Goal: Task Accomplishment & Management: Use online tool/utility

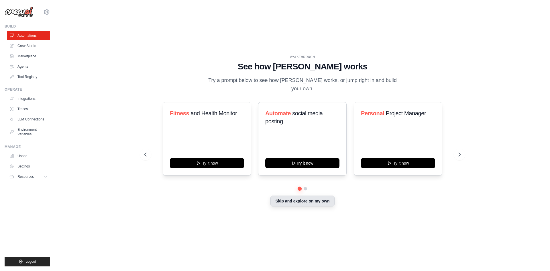
click at [308, 198] on button "Skip and explore on my own" at bounding box center [303, 201] width 64 height 11
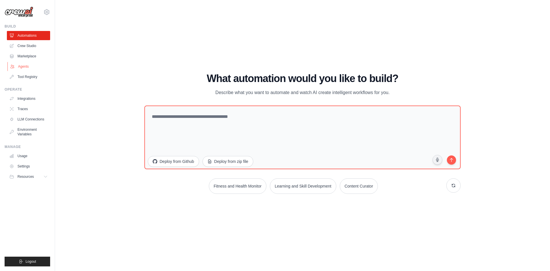
click at [27, 64] on link "Agents" at bounding box center [28, 66] width 43 height 9
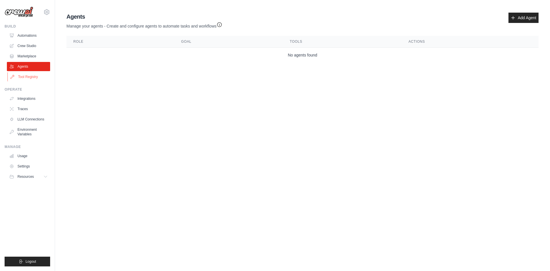
click at [25, 76] on link "Tool Registry" at bounding box center [28, 76] width 43 height 9
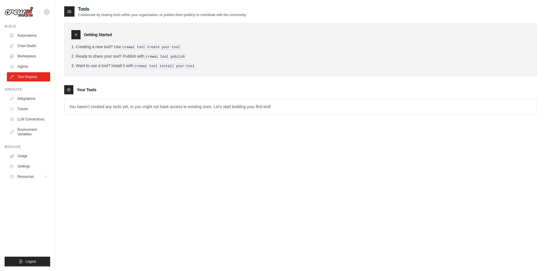
click at [75, 34] on icon at bounding box center [76, 34] width 5 height 5
click at [76, 34] on icon at bounding box center [76, 34] width 3 height 3
click at [40, 54] on link "Marketplace" at bounding box center [28, 56] width 43 height 9
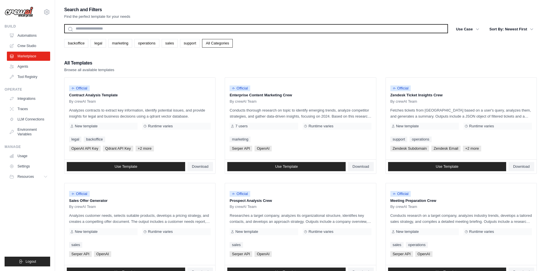
click at [98, 28] on input "text" at bounding box center [256, 28] width 384 height 9
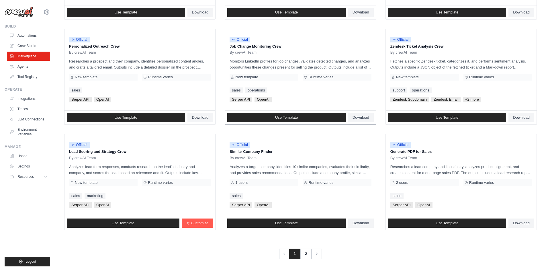
scroll to position [260, 0]
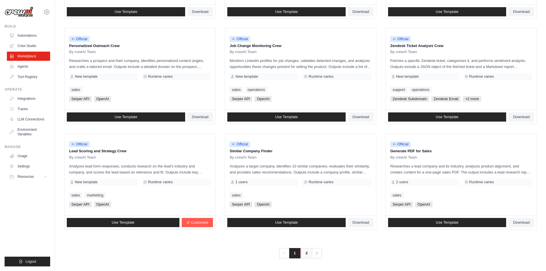
click at [308, 252] on link "2" at bounding box center [306, 253] width 11 height 10
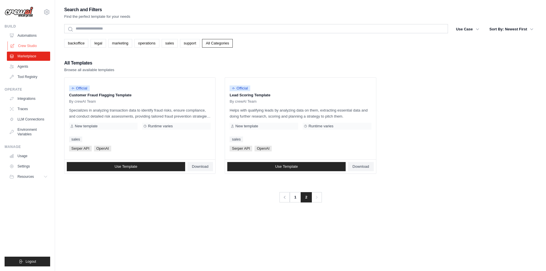
click at [22, 46] on link "Crew Studio" at bounding box center [28, 45] width 43 height 9
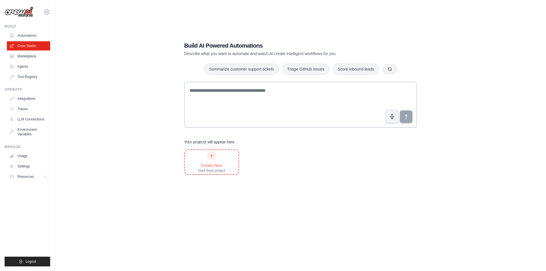
click at [210, 155] on icon at bounding box center [211, 155] width 5 height 5
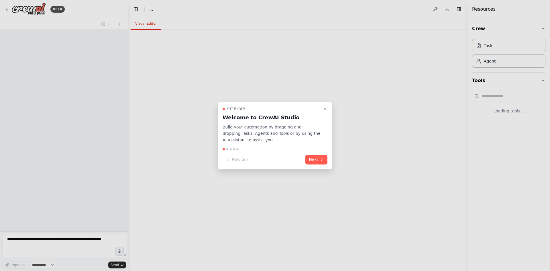
select select "****"
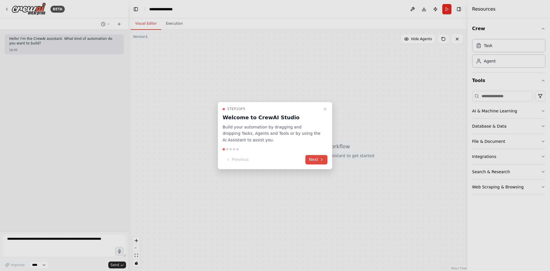
click at [317, 157] on button "Next" at bounding box center [317, 159] width 22 height 9
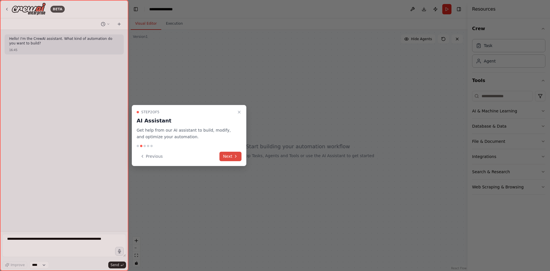
click at [228, 153] on button "Next" at bounding box center [231, 156] width 22 height 9
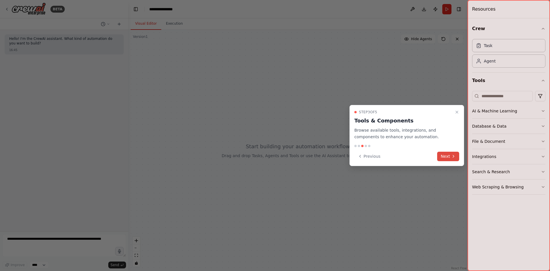
click at [452, 157] on icon at bounding box center [454, 156] width 5 height 5
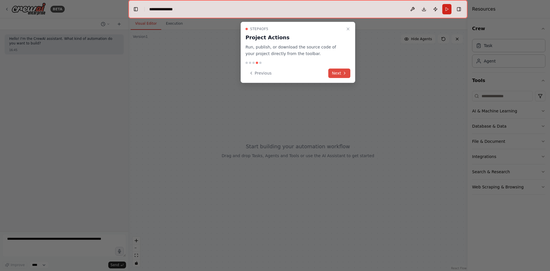
click at [343, 75] on icon at bounding box center [345, 73] width 5 height 5
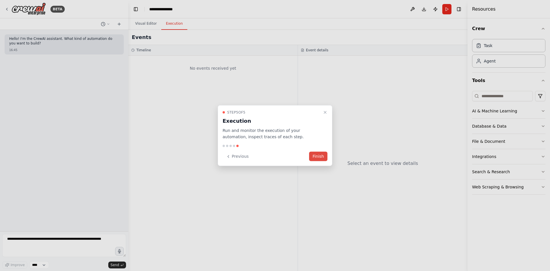
click at [318, 158] on button "Finish" at bounding box center [318, 156] width 18 height 9
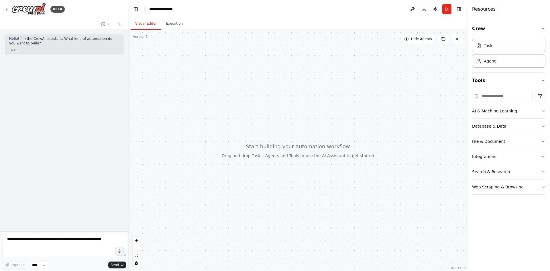
click at [196, 72] on div at bounding box center [297, 150] width 339 height 241
drag, startPoint x: 196, startPoint y: 72, endPoint x: 213, endPoint y: 100, distance: 33.1
click at [213, 100] on div at bounding box center [297, 150] width 339 height 241
drag, startPoint x: 213, startPoint y: 100, endPoint x: 218, endPoint y: 103, distance: 5.8
click at [218, 103] on div at bounding box center [297, 150] width 339 height 241
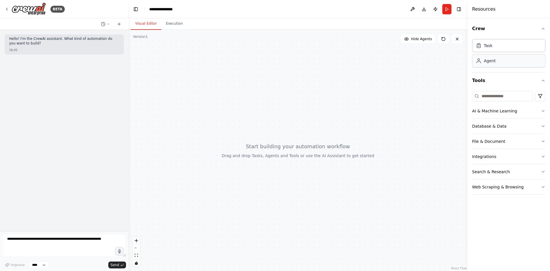
click at [496, 63] on div "Agent" at bounding box center [509, 60] width 73 height 13
click at [481, 63] on icon at bounding box center [479, 62] width 4 height 1
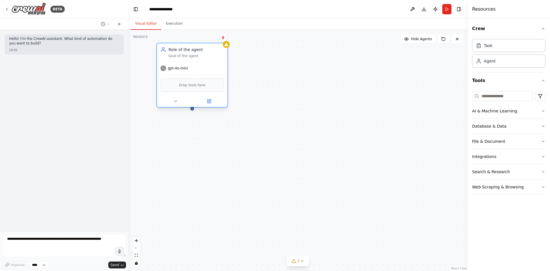
drag, startPoint x: 427, startPoint y: 82, endPoint x: 215, endPoint y: 54, distance: 214.3
click at [215, 54] on div "Role of the agent Goal of the agent" at bounding box center [197, 52] width 56 height 11
click at [191, 56] on div "Goal of the agent" at bounding box center [197, 56] width 56 height 5
click at [186, 56] on div "Goal of the agent" at bounding box center [197, 56] width 56 height 5
click at [187, 51] on div "Role of the agent" at bounding box center [197, 50] width 56 height 6
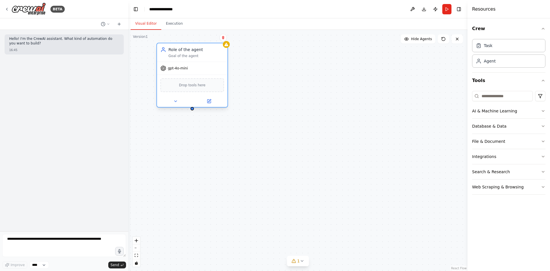
click at [210, 84] on div "Drop tools here" at bounding box center [193, 85] width 64 height 14
click at [213, 101] on button at bounding box center [209, 101] width 32 height 7
click at [210, 101] on icon at bounding box center [209, 100] width 3 height 3
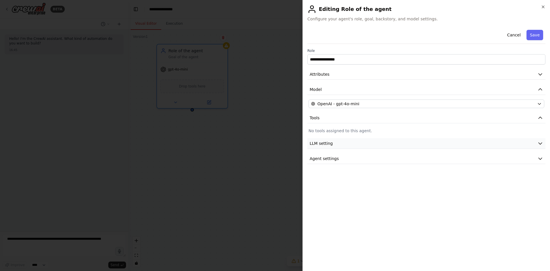
click at [345, 142] on button "LLM setting" at bounding box center [427, 143] width 238 height 11
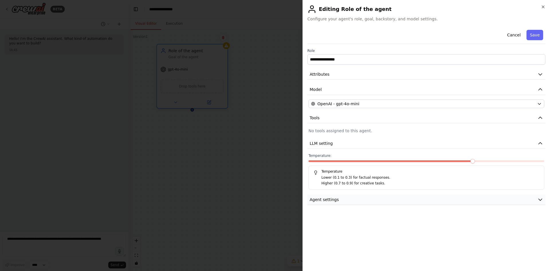
click at [368, 199] on button "Agent settings" at bounding box center [427, 199] width 238 height 11
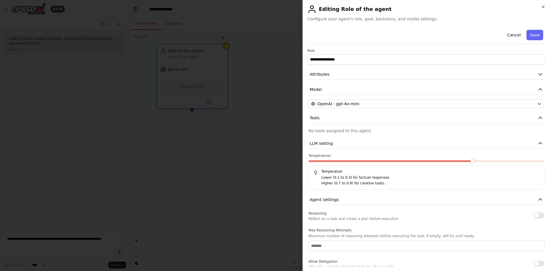
click at [290, 95] on div at bounding box center [275, 135] width 550 height 271
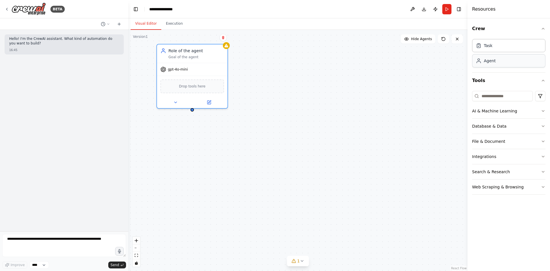
click at [524, 65] on div "Agent" at bounding box center [509, 60] width 73 height 13
drag, startPoint x: 417, startPoint y: 100, endPoint x: 301, endPoint y: 56, distance: 124.4
click at [301, 56] on div "Role of the agent Goal of the agent" at bounding box center [330, 52] width 64 height 11
click at [515, 127] on button "Database & Data" at bounding box center [509, 126] width 73 height 15
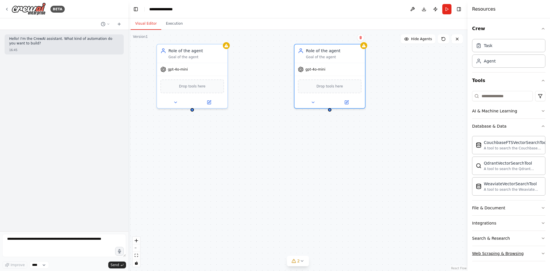
click at [538, 251] on button "Web Scraping & Browsing" at bounding box center [509, 253] width 73 height 15
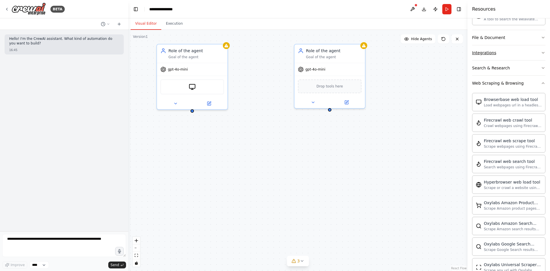
scroll to position [142, 0]
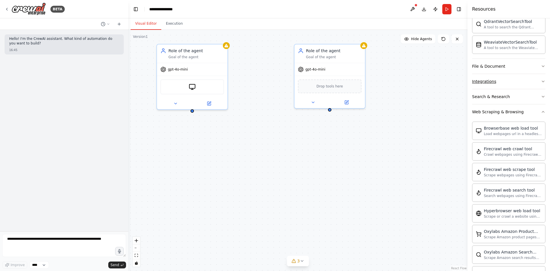
click at [518, 81] on button "Integrations" at bounding box center [509, 81] width 73 height 15
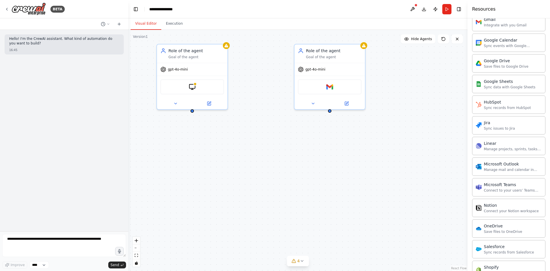
scroll to position [314, 0]
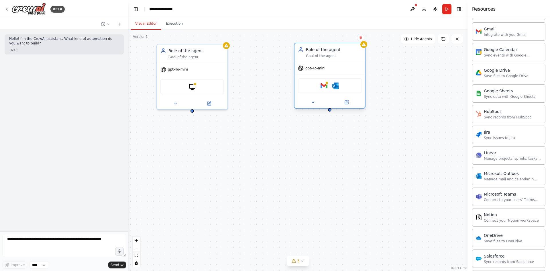
click at [332, 58] on div "Role of the agent Goal of the agent" at bounding box center [330, 52] width 71 height 18
click at [318, 105] on button at bounding box center [313, 102] width 32 height 7
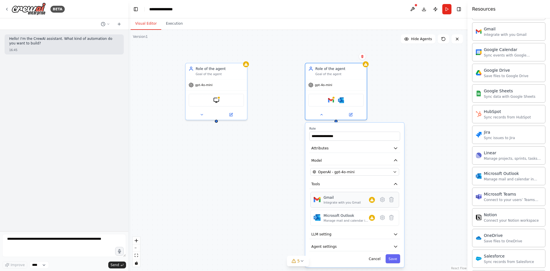
click at [328, 201] on div "Integrate with you Gmail" at bounding box center [342, 202] width 37 height 4
click at [329, 201] on div "Integrate with you Gmail" at bounding box center [342, 202] width 37 height 4
click at [322, 201] on div "Gmail Integrate with you Gmail" at bounding box center [355, 199] width 82 height 9
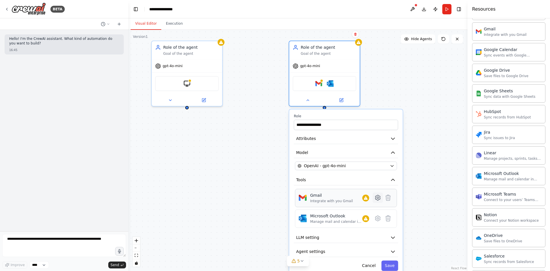
click at [378, 196] on icon at bounding box center [378, 197] width 5 height 5
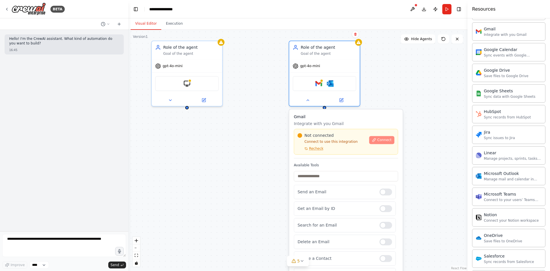
click at [376, 141] on icon at bounding box center [374, 140] width 4 height 4
click at [329, 84] on img at bounding box center [330, 82] width 7 height 7
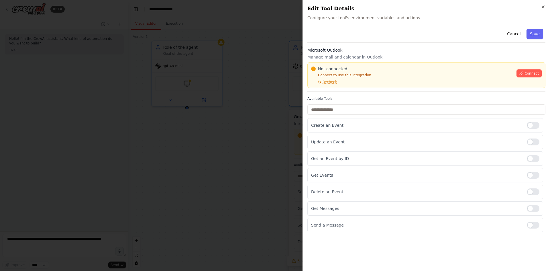
click at [260, 134] on div at bounding box center [275, 135] width 550 height 271
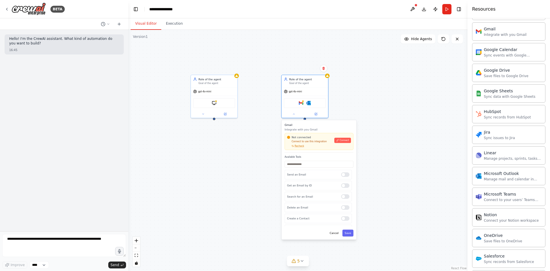
click at [214, 119] on div "**********" at bounding box center [297, 150] width 339 height 241
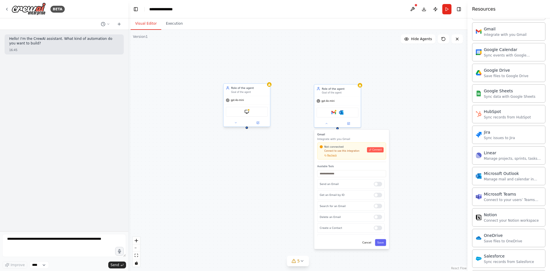
drag, startPoint x: 215, startPoint y: 120, endPoint x: 249, endPoint y: 129, distance: 34.9
click at [249, 129] on div "**********" at bounding box center [297, 150] width 339 height 241
click at [249, 128] on div at bounding box center [248, 127] width 2 height 2
click at [249, 127] on div at bounding box center [248, 127] width 2 height 2
drag, startPoint x: 249, startPoint y: 127, endPoint x: 339, endPoint y: 127, distance: 90.0
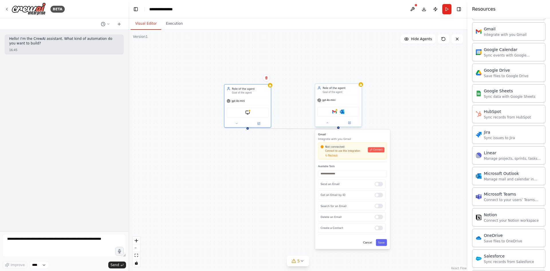
click at [339, 128] on div "**********" at bounding box center [332, 174] width 224 height 159
click at [249, 129] on div "**********" at bounding box center [297, 150] width 339 height 241
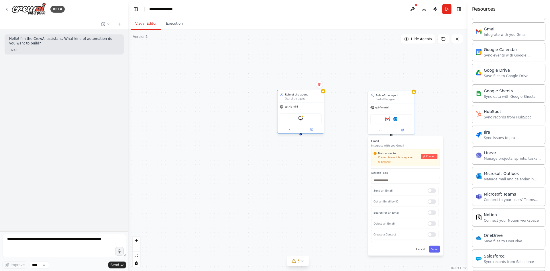
drag, startPoint x: 249, startPoint y: 129, endPoint x: 298, endPoint y: 137, distance: 50.2
click at [298, 137] on div "**********" at bounding box center [297, 150] width 339 height 241
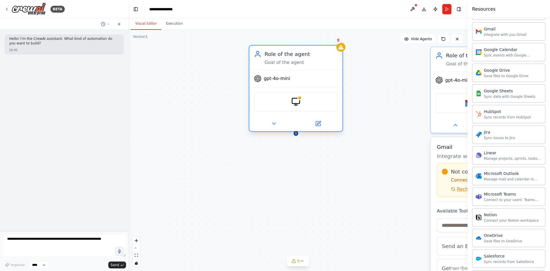
click at [294, 133] on div at bounding box center [296, 133] width 5 height 5
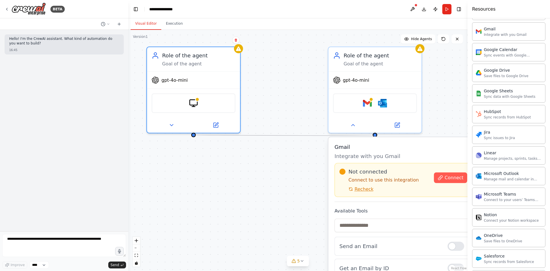
drag, startPoint x: 294, startPoint y: 133, endPoint x: 376, endPoint y: 136, distance: 82.1
click at [376, 136] on div "**********" at bounding box center [297, 150] width 339 height 241
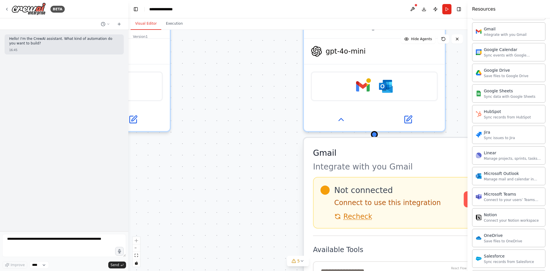
click at [247, 141] on div "**********" at bounding box center [297, 150] width 339 height 241
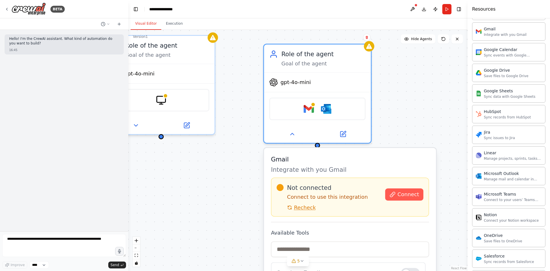
drag, startPoint x: 434, startPoint y: 145, endPoint x: 371, endPoint y: 155, distance: 63.9
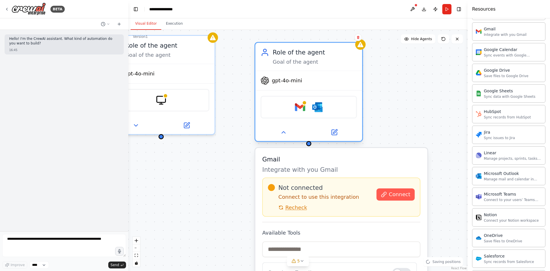
click at [278, 138] on div at bounding box center [308, 132] width 107 height 17
click at [285, 135] on icon at bounding box center [283, 132] width 7 height 7
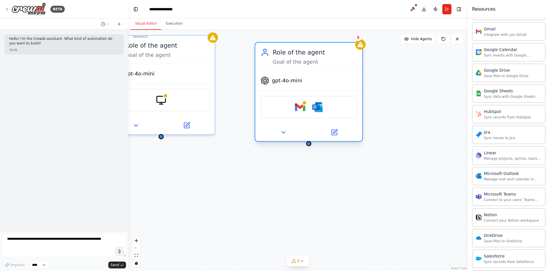
click at [309, 145] on div at bounding box center [309, 143] width 5 height 5
drag, startPoint x: 309, startPoint y: 145, endPoint x: 161, endPoint y: 138, distance: 147.6
click at [161, 138] on div "Role of the agent Goal of the agent gpt-4o-mini BrowserbaseLoadTool Role of the…" at bounding box center [297, 150] width 339 height 241
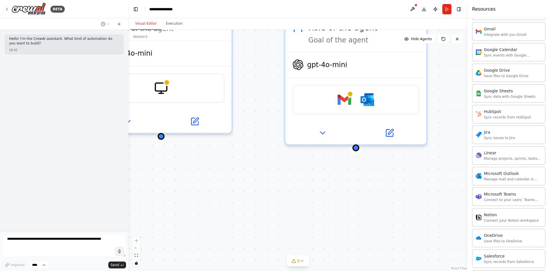
click at [274, 147] on div "Role of the agent Goal of the agent gpt-4o-mini BrowserbaseLoadTool Role of the…" at bounding box center [297, 150] width 339 height 241
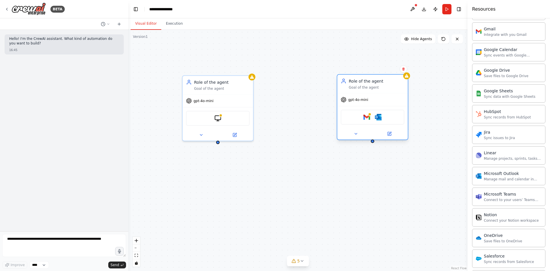
drag, startPoint x: 319, startPoint y: 109, endPoint x: 375, endPoint y: 103, distance: 57.1
click at [375, 103] on div "gpt-4o-mini" at bounding box center [372, 99] width 71 height 13
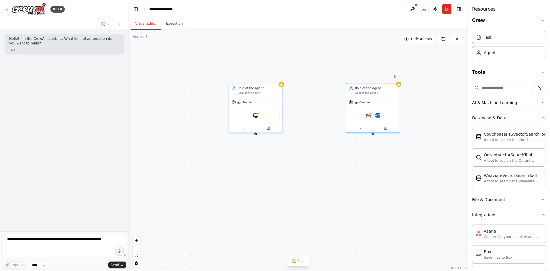
scroll to position [0, 0]
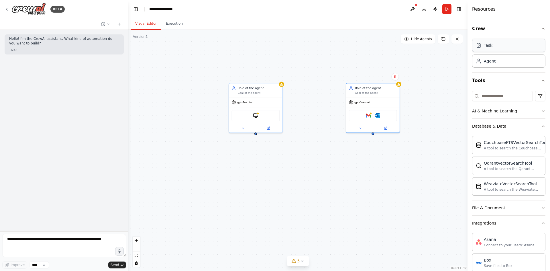
click at [502, 46] on div "Task" at bounding box center [509, 45] width 73 height 13
drag, startPoint x: 421, startPoint y: 175, endPoint x: 314, endPoint y: 192, distance: 108.1
click at [314, 192] on div "New Task" at bounding box center [315, 192] width 42 height 4
drag, startPoint x: 314, startPoint y: 186, endPoint x: 257, endPoint y: 141, distance: 72.1
click at [254, 136] on div "Role of the agent Goal of the agent gpt-4o-mini BrowserbaseLoadTool Role of the…" at bounding box center [297, 150] width 339 height 241
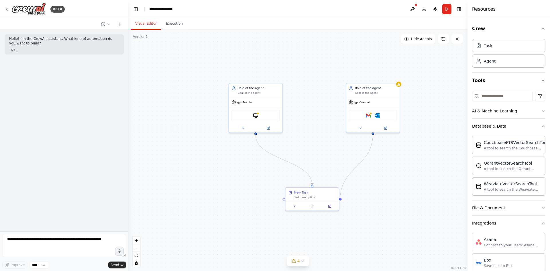
drag, startPoint x: 373, startPoint y: 134, endPoint x: 341, endPoint y: 200, distance: 74.0
click at [341, 200] on div ".deletable-edge-delete-btn { width: 20px; height: 20px; border: 0px solid #ffff…" at bounding box center [297, 150] width 339 height 241
drag, startPoint x: 373, startPoint y: 134, endPoint x: 284, endPoint y: 199, distance: 110.7
click at [284, 199] on div "Role of the agent Goal of the agent gpt-4o-mini BrowserbaseLoadTool Role of the…" at bounding box center [352, 187] width 257 height 183
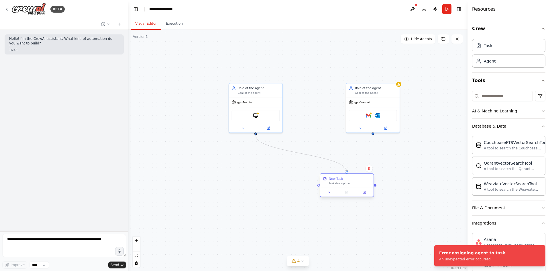
drag, startPoint x: 328, startPoint y: 190, endPoint x: 350, endPoint y: 175, distance: 26.0
click at [363, 178] on div "New Task" at bounding box center [350, 178] width 42 height 4
click at [344, 168] on icon "Edge from 46e3cccc-fe4f-4a89-97fa-5b56983048a5 to 97ccd883-3eb4-4f5c-99eb-908ab…" at bounding box center [301, 153] width 91 height 37
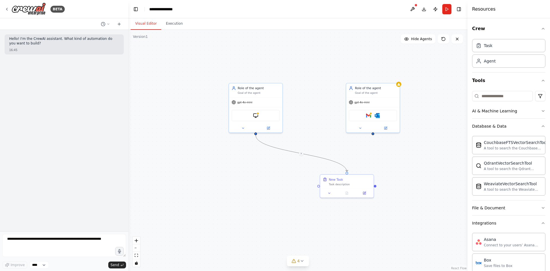
drag, startPoint x: 345, startPoint y: 166, endPoint x: 306, endPoint y: 177, distance: 40.1
click at [309, 180] on div ".deletable-edge-delete-btn { width: 20px; height: 20px; border: 0px solid #ffff…" at bounding box center [297, 150] width 339 height 241
click at [299, 155] on icon "Edge from 46e3cccc-fe4f-4a89-97fa-5b56983048a5 to 97ccd883-3eb4-4f5c-99eb-908ab…" at bounding box center [301, 153] width 91 height 37
click at [300, 152] on icon at bounding box center [301, 154] width 3 height 4
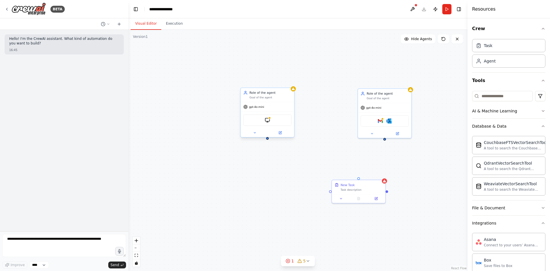
drag, startPoint x: 256, startPoint y: 134, endPoint x: 268, endPoint y: 139, distance: 12.6
click at [268, 139] on div "Role of the agent Goal of the agent gpt-4o-mini BrowserbaseLoadTool Role of the…" at bounding box center [297, 150] width 339 height 241
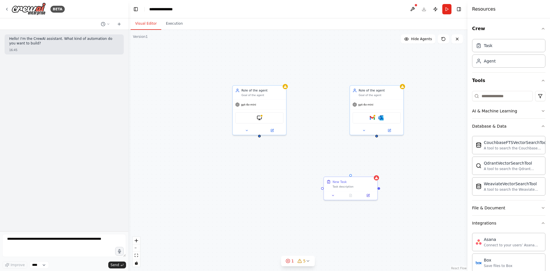
drag, startPoint x: 268, startPoint y: 140, endPoint x: 260, endPoint y: 137, distance: 8.5
click at [260, 137] on div "Role of the agent Goal of the agent gpt-4o-mini BrowserbaseLoadTool Role of the…" at bounding box center [297, 150] width 339 height 241
drag, startPoint x: 260, startPoint y: 137, endPoint x: 319, endPoint y: 187, distance: 77.3
click at [319, 187] on div "Role of the agent Goal of the agent gpt-4o-mini BrowserbaseLoadTool Role of the…" at bounding box center [297, 150] width 339 height 241
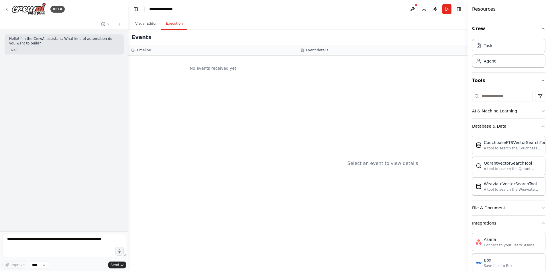
click at [168, 27] on button "Execution" at bounding box center [174, 24] width 26 height 12
drag, startPoint x: 343, startPoint y: 101, endPoint x: 274, endPoint y: 93, distance: 69.6
click at [341, 101] on div "Select an event to view details" at bounding box center [383, 163] width 170 height 215
click at [202, 82] on div "No events received yet" at bounding box center [212, 163] width 169 height 215
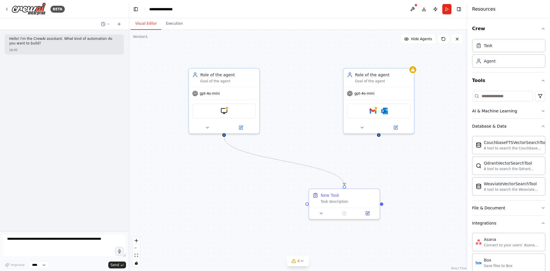
click at [142, 21] on button "Visual Editor" at bounding box center [146, 24] width 31 height 12
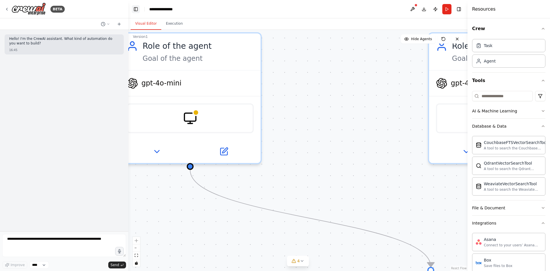
click at [134, 10] on button "Toggle Left Sidebar" at bounding box center [136, 9] width 8 height 8
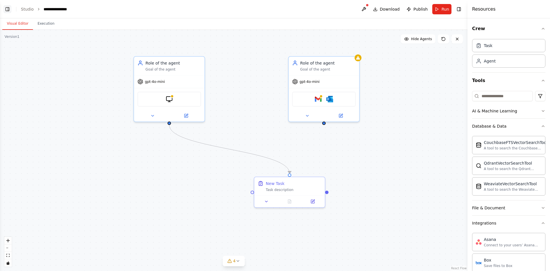
click at [9, 9] on button "Toggle Left Sidebar" at bounding box center [7, 9] width 8 height 8
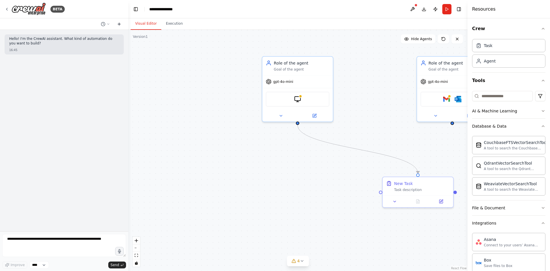
click at [118, 21] on button at bounding box center [119, 24] width 9 height 7
click at [459, 9] on button "Toggle Right Sidebar" at bounding box center [459, 9] width 8 height 8
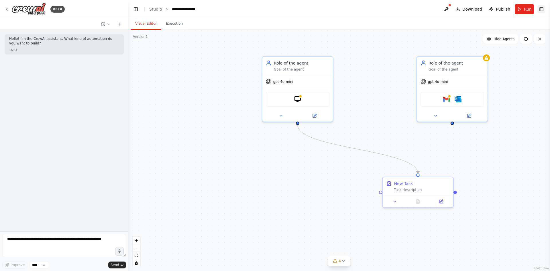
click at [541, 11] on button "Toggle Right Sidebar" at bounding box center [542, 9] width 8 height 8
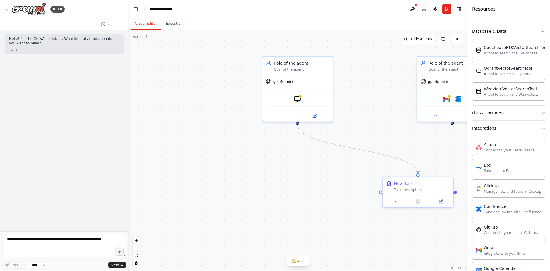
scroll to position [86, 0]
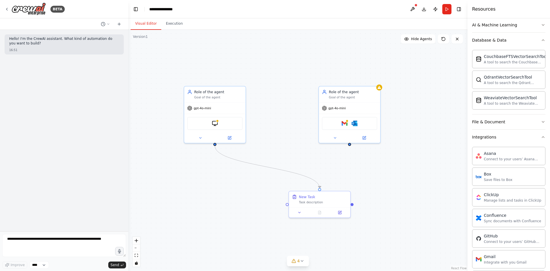
drag, startPoint x: 310, startPoint y: 167, endPoint x: 225, endPoint y: 193, distance: 89.1
click at [225, 194] on div ".deletable-edge-delete-btn { width: 20px; height: 20px; border: 0px solid #ffff…" at bounding box center [297, 150] width 339 height 241
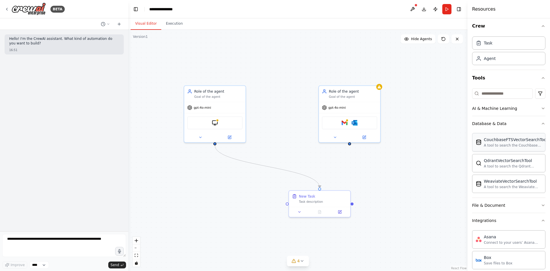
scroll to position [0, 0]
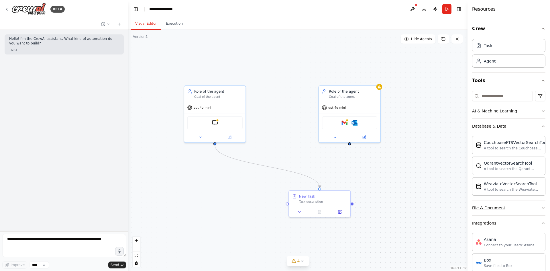
click at [497, 204] on button "File & Document" at bounding box center [509, 207] width 73 height 15
click at [512, 126] on button "Database & Data" at bounding box center [509, 126] width 73 height 15
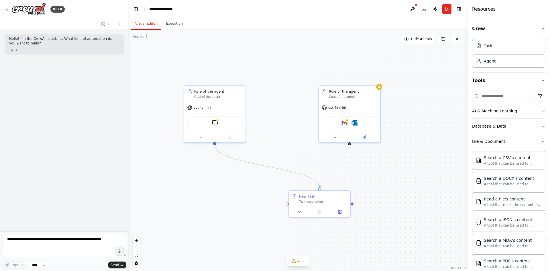
click at [513, 112] on div "AI & Machine Learning" at bounding box center [495, 111] width 45 height 6
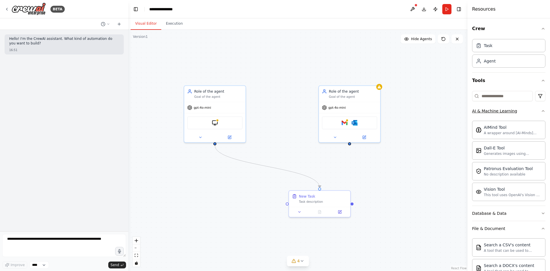
click at [512, 113] on div "AI & Machine Learning" at bounding box center [495, 111] width 45 height 6
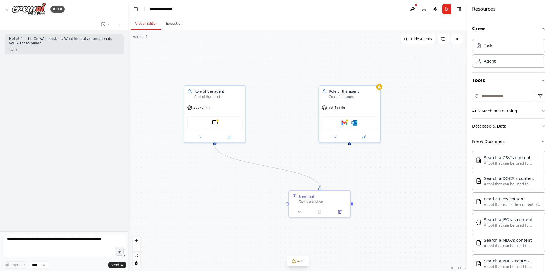
click at [499, 139] on div "File & Document" at bounding box center [489, 141] width 33 height 6
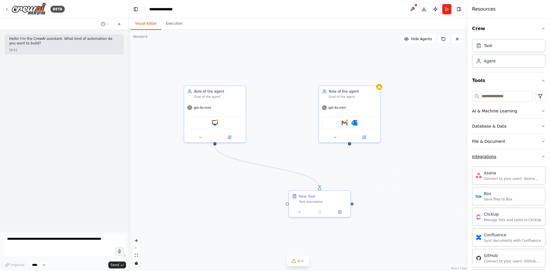
click at [494, 155] on div "Integrations" at bounding box center [485, 157] width 24 height 6
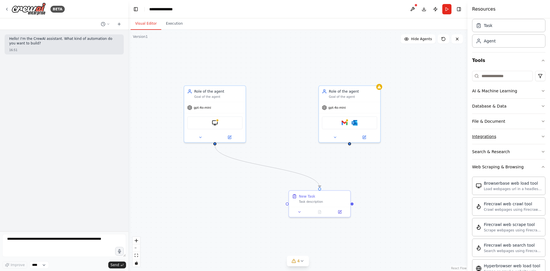
scroll to position [18, 0]
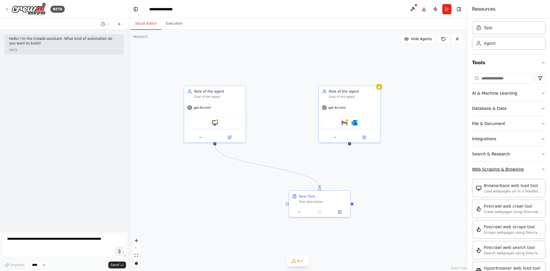
click at [504, 171] on div "Web Scraping & Browsing" at bounding box center [499, 169] width 52 height 6
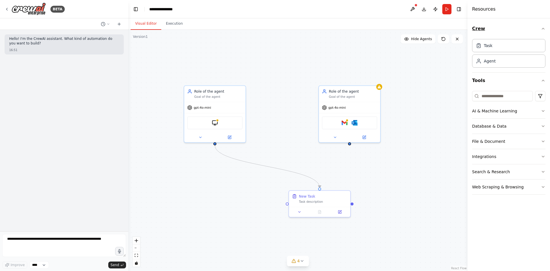
click at [480, 29] on button "Crew" at bounding box center [509, 29] width 73 height 16
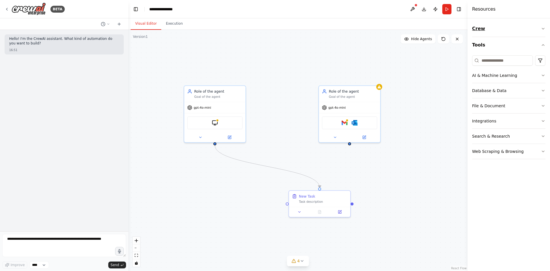
click at [480, 29] on button "Crew" at bounding box center [509, 29] width 73 height 16
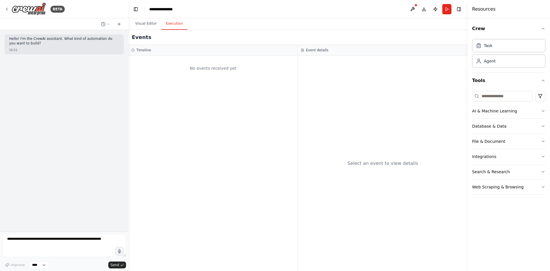
click at [170, 22] on button "Execution" at bounding box center [174, 24] width 26 height 12
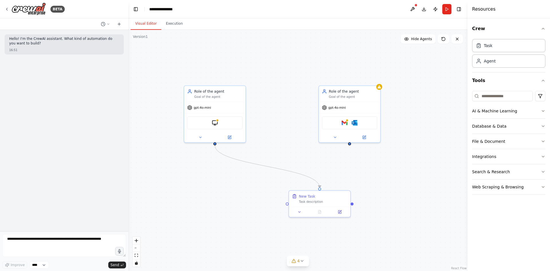
click at [153, 27] on button "Visual Editor" at bounding box center [146, 24] width 31 height 12
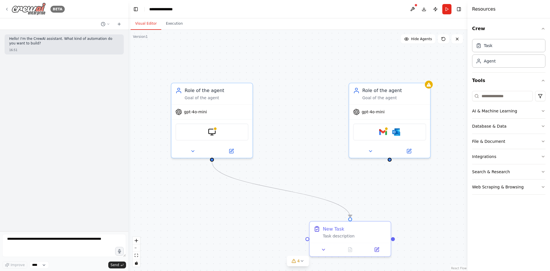
click at [35, 10] on img at bounding box center [28, 9] width 34 height 13
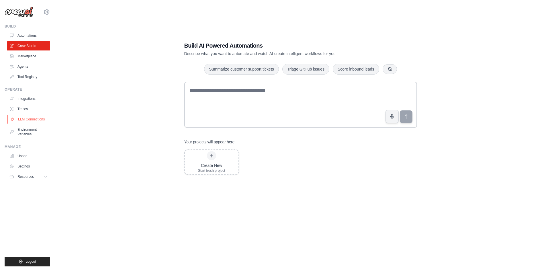
click at [37, 121] on link "LLM Connections" at bounding box center [28, 119] width 43 height 9
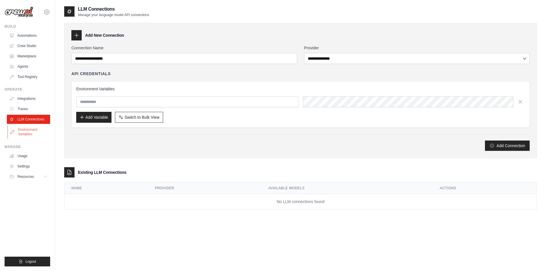
click at [35, 128] on link "Environment Variables" at bounding box center [28, 132] width 43 height 14
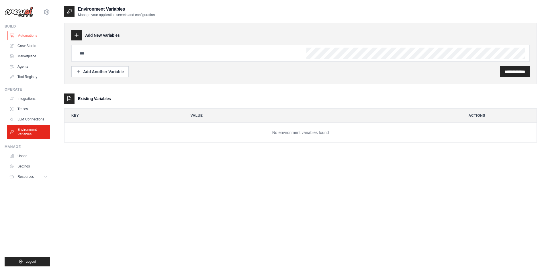
click at [39, 32] on link "Automations" at bounding box center [28, 35] width 43 height 9
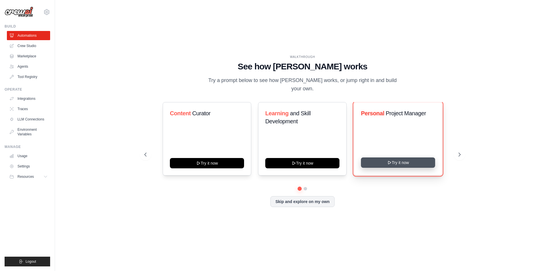
click at [408, 163] on button "Try it now" at bounding box center [398, 162] width 74 height 10
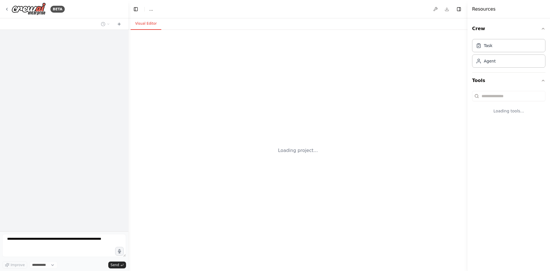
select select "****"
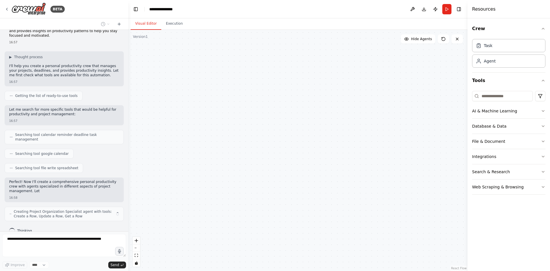
scroll to position [21, 0]
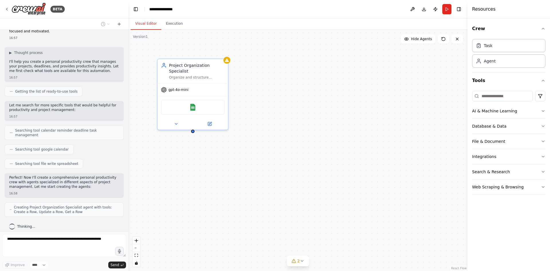
drag, startPoint x: 55, startPoint y: 39, endPoint x: 98, endPoint y: 45, distance: 43.2
click at [98, 45] on div "Create a crew that helps organize your personal projects, sets reminders for im…" at bounding box center [64, 131] width 128 height 202
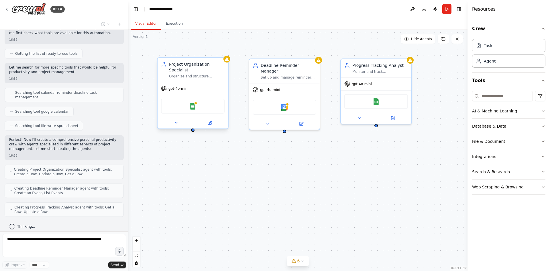
scroll to position [78, 0]
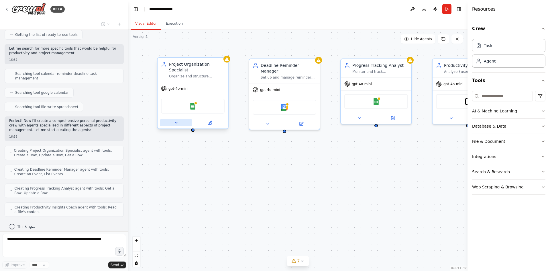
click at [183, 119] on button at bounding box center [176, 122] width 32 height 7
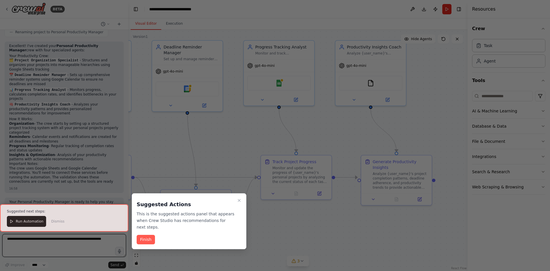
scroll to position [413, 0]
drag, startPoint x: 381, startPoint y: 155, endPoint x: 284, endPoint y: 136, distance: 98.9
click at [284, 136] on div "BETA Create a crew that helps organize your personal projects, sets reminders f…" at bounding box center [275, 135] width 550 height 271
click at [145, 235] on button "Finish" at bounding box center [146, 239] width 18 height 9
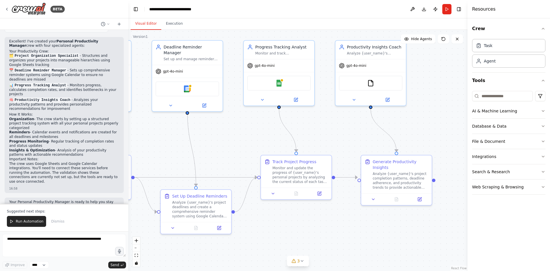
drag, startPoint x: 26, startPoint y: 186, endPoint x: 105, endPoint y: 191, distance: 79.0
click at [105, 200] on div "Your Personal Productivity Manager is ready to help you stay organized, meet de…" at bounding box center [64, 209] width 110 height 19
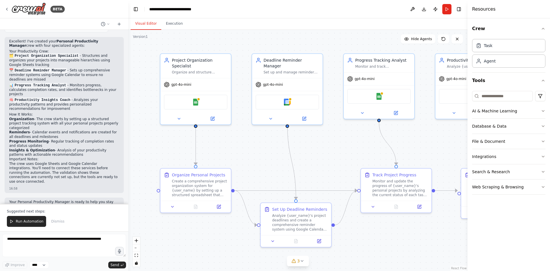
drag, startPoint x: 162, startPoint y: 155, endPoint x: 263, endPoint y: 168, distance: 102.4
click at [263, 168] on div ".deletable-edge-delete-btn { width: 20px; height: 20px; border: 0px solid #ffff…" at bounding box center [297, 150] width 339 height 241
click at [179, 114] on button at bounding box center [180, 117] width 32 height 7
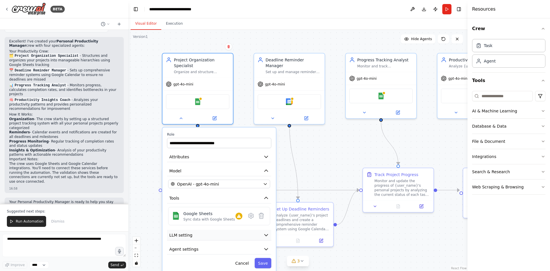
click at [269, 232] on icon "button" at bounding box center [266, 235] width 6 height 6
click at [264, 232] on icon "button" at bounding box center [266, 235] width 6 height 6
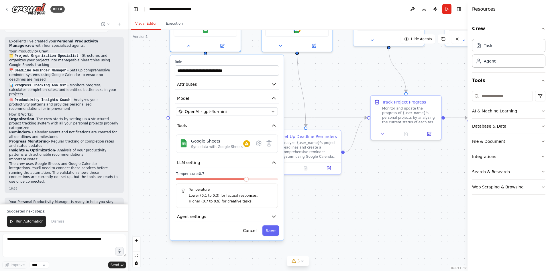
drag, startPoint x: 350, startPoint y: 253, endPoint x: 358, endPoint y: 182, distance: 71.5
click at [358, 182] on div ".deletable-edge-delete-btn { width: 20px; height: 20px; border: 0px solid #ffff…" at bounding box center [297, 150] width 339 height 241
click at [274, 160] on icon "button" at bounding box center [274, 163] width 6 height 6
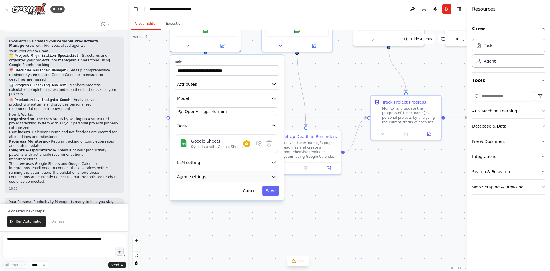
click at [273, 174] on icon "button" at bounding box center [274, 177] width 6 height 6
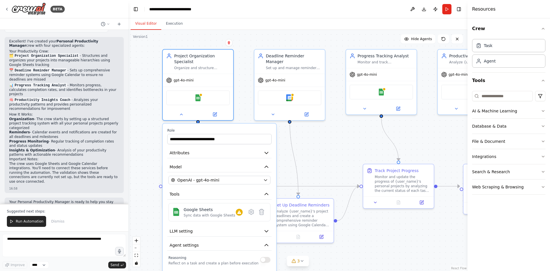
drag, startPoint x: 309, startPoint y: 212, endPoint x: 301, endPoint y: 281, distance: 68.9
click at [301, 271] on html "BETA Create a crew that helps organize your personal projects, sets reminders f…" at bounding box center [275, 135] width 550 height 271
click at [266, 150] on icon "button" at bounding box center [267, 153] width 6 height 6
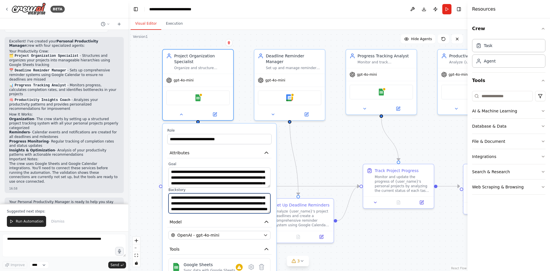
scroll to position [34, 0]
click at [265, 150] on icon "button" at bounding box center [267, 153] width 6 height 6
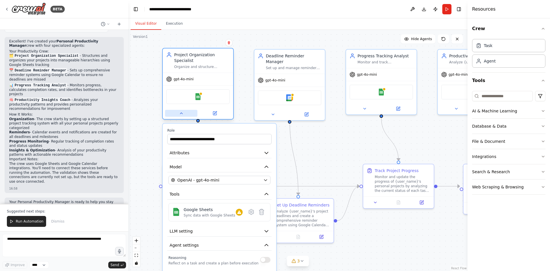
click at [184, 111] on icon at bounding box center [181, 113] width 5 height 5
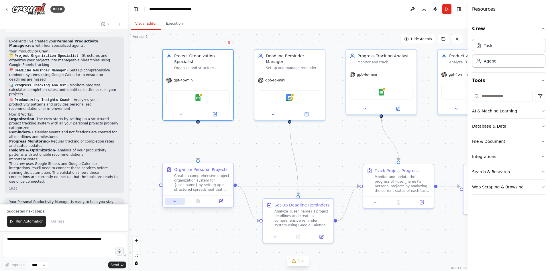
click at [179, 203] on button at bounding box center [175, 201] width 20 height 7
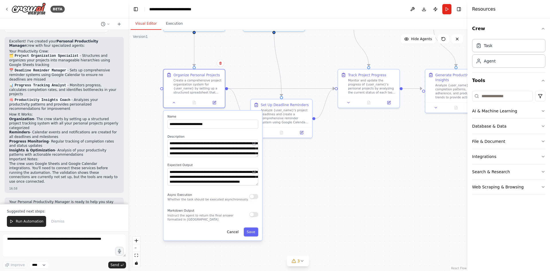
drag, startPoint x: 381, startPoint y: 247, endPoint x: 373, endPoint y: 149, distance: 97.6
click at [373, 149] on div ".deletable-edge-delete-btn { width: 20px; height: 20px; border: 0px solid #ffff…" at bounding box center [297, 150] width 339 height 241
click at [284, 171] on div ".deletable-edge-delete-btn { width: 20px; height: 20px; border: 0px solid #ffff…" at bounding box center [297, 150] width 339 height 241
click at [177, 103] on button at bounding box center [173, 102] width 17 height 6
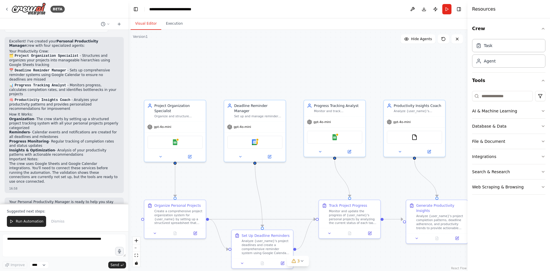
drag, startPoint x: 309, startPoint y: 69, endPoint x: 290, endPoint y: 195, distance: 127.5
click at [290, 195] on div ".deletable-edge-delete-btn { width: 20px; height: 20px; border: 0px solid #ffff…" at bounding box center [297, 150] width 339 height 241
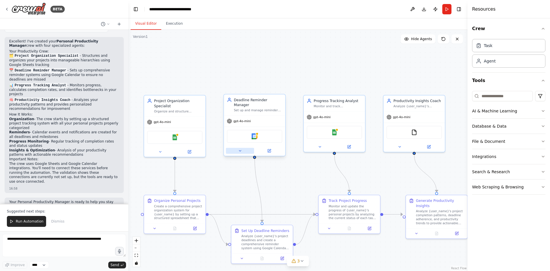
click at [243, 148] on button at bounding box center [240, 151] width 28 height 6
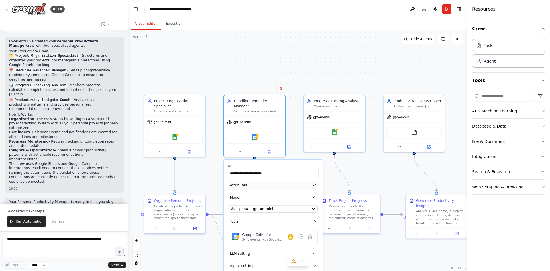
click at [314, 183] on icon "button" at bounding box center [314, 185] width 5 height 5
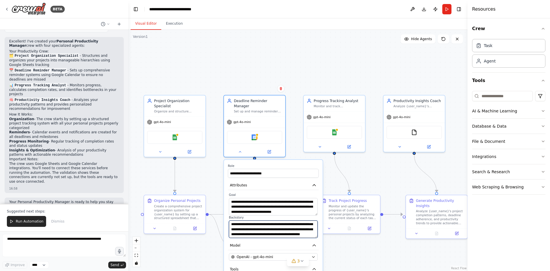
scroll to position [29, 0]
click at [241, 149] on button at bounding box center [240, 151] width 28 height 6
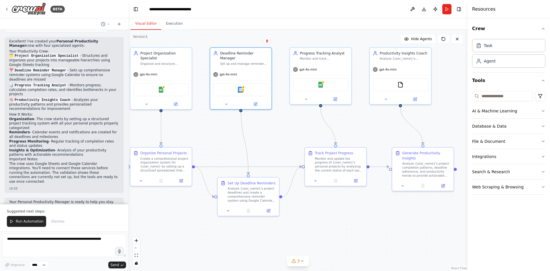
drag, startPoint x: 317, startPoint y: 249, endPoint x: 303, endPoint y: 202, distance: 49.1
click at [303, 202] on div ".deletable-edge-delete-btn { width: 20px; height: 20px; border: 0px solid #ffff…" at bounding box center [297, 150] width 339 height 241
click at [227, 208] on icon at bounding box center [229, 210] width 4 height 4
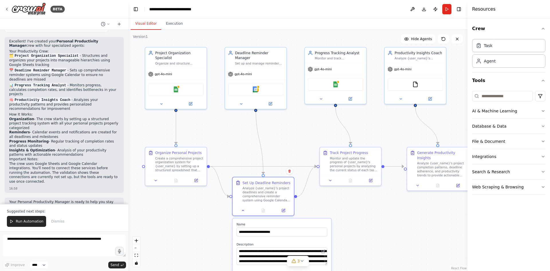
drag, startPoint x: 330, startPoint y: 226, endPoint x: 323, endPoint y: 196, distance: 31.2
click at [341, 234] on div ".deletable-edge-delete-btn { width: 20px; height: 20px; border: 0px solid #ffff…" at bounding box center [297, 150] width 339 height 241
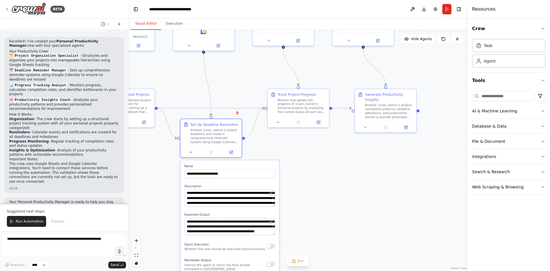
drag, startPoint x: 351, startPoint y: 235, endPoint x: 298, endPoint y: 177, distance: 78.1
click at [299, 177] on div ".deletable-edge-delete-btn { width: 20px; height: 20px; border: 0px solid #ffff…" at bounding box center [297, 150] width 339 height 241
click at [21, 223] on span "Run Automation" at bounding box center [30, 221] width 28 height 5
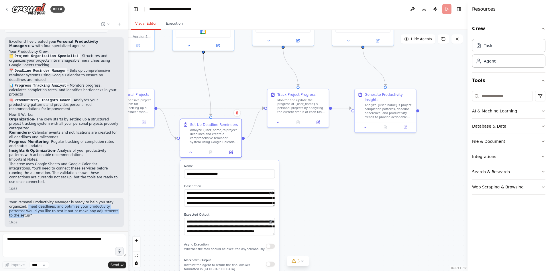
scroll to position [386, 0]
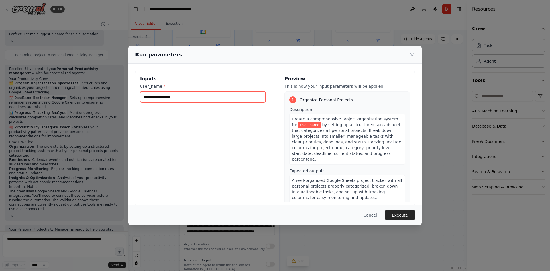
click at [189, 95] on input "user_name *" at bounding box center [203, 96] width 126 height 11
type input "*****"
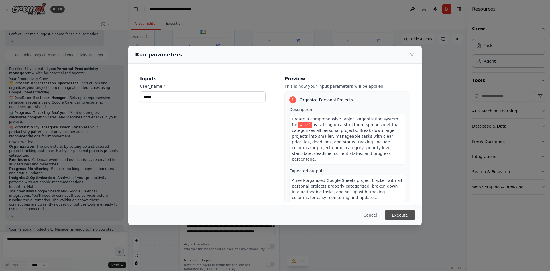
click at [397, 218] on button "Execute" at bounding box center [400, 215] width 30 height 10
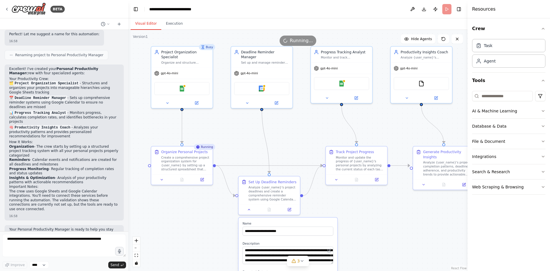
drag, startPoint x: 330, startPoint y: 207, endPoint x: 388, endPoint y: 264, distance: 81.9
click at [388, 264] on div ".deletable-edge-delete-btn { width: 20px; height: 20px; border: 0px solid #ffff…" at bounding box center [297, 150] width 339 height 241
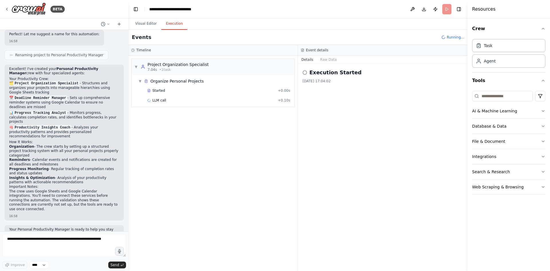
click at [176, 23] on button "Execution" at bounding box center [174, 24] width 26 height 12
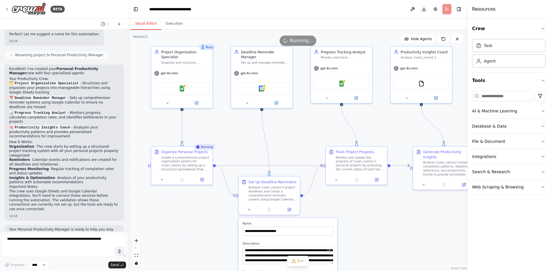
click at [139, 22] on button "Visual Editor" at bounding box center [146, 24] width 31 height 12
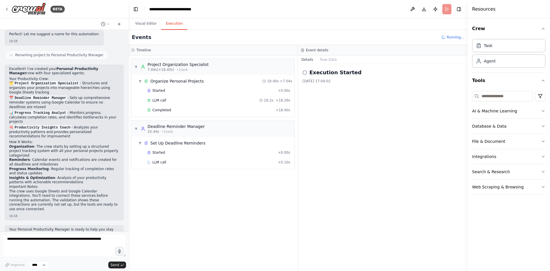
click at [175, 24] on button "Execution" at bounding box center [174, 24] width 26 height 12
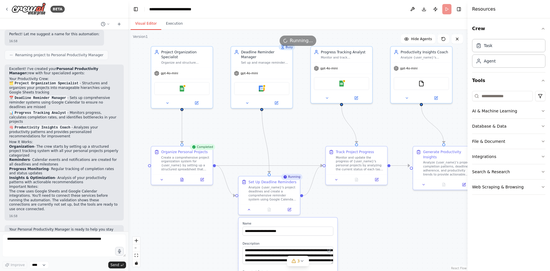
click at [153, 26] on button "Visual Editor" at bounding box center [146, 24] width 31 height 12
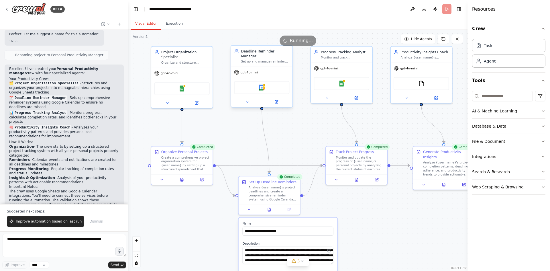
scroll to position [413, 0]
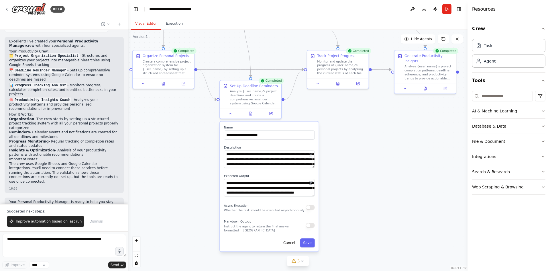
drag, startPoint x: 391, startPoint y: 229, endPoint x: 372, endPoint y: 133, distance: 97.8
click at [372, 133] on div ".deletable-edge-delete-btn { width: 20px; height: 20px; border: 0px solid #ffff…" at bounding box center [297, 150] width 339 height 241
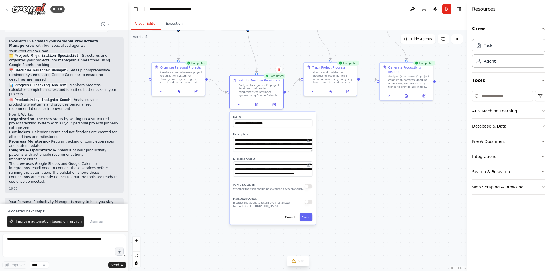
drag, startPoint x: 288, startPoint y: 191, endPoint x: 292, endPoint y: 176, distance: 15.5
click at [292, 176] on div "**********" at bounding box center [273, 168] width 86 height 113
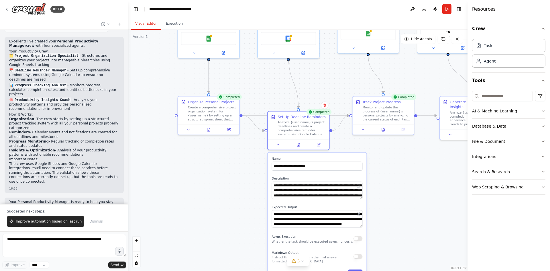
drag, startPoint x: 377, startPoint y: 134, endPoint x: 421, endPoint y: 167, distance: 54.9
click at [421, 167] on div ".deletable-edge-delete-btn { width: 20px; height: 20px; border: 0px solid #ffff…" at bounding box center [297, 150] width 339 height 241
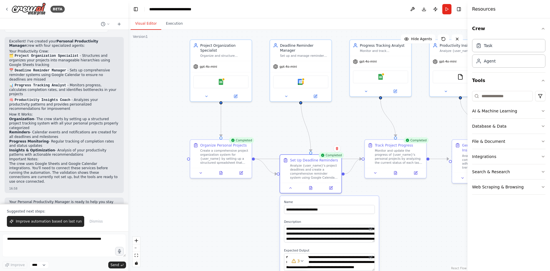
drag, startPoint x: 257, startPoint y: 89, endPoint x: 184, endPoint y: 85, distance: 73.2
click at [269, 132] on div ".deletable-edge-delete-btn { width: 20px; height: 20px; border: 0px solid #ffff…" at bounding box center [297, 150] width 339 height 241
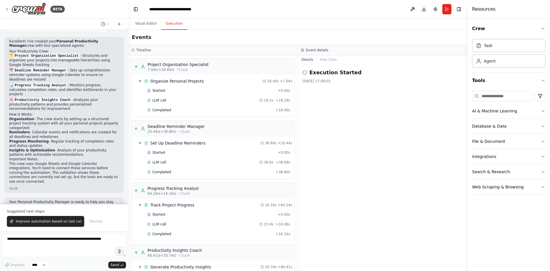
click at [169, 28] on button "Execution" at bounding box center [174, 24] width 26 height 12
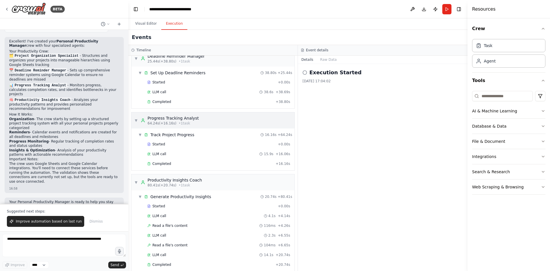
scroll to position [77, 0]
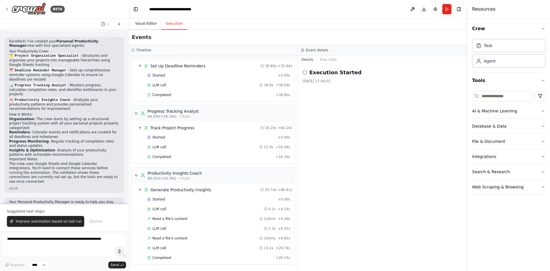
click at [153, 24] on button "Visual Editor" at bounding box center [146, 24] width 31 height 12
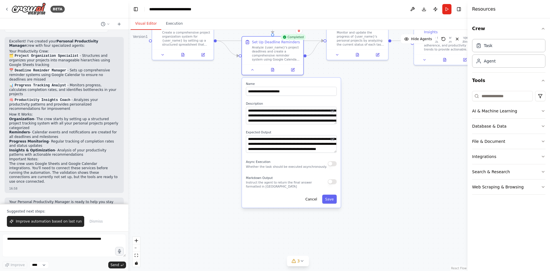
drag, startPoint x: 407, startPoint y: 208, endPoint x: 374, endPoint y: 116, distance: 96.9
click at [374, 116] on div ".deletable-edge-delete-btn { width: 20px; height: 20px; border: 0px solid #ffff…" at bounding box center [297, 150] width 339 height 241
click at [267, 92] on input "**********" at bounding box center [291, 91] width 91 height 9
click at [362, 110] on div ".deletable-edge-delete-btn { width: 20px; height: 20px; border: 0px solid #ffff…" at bounding box center [297, 150] width 339 height 241
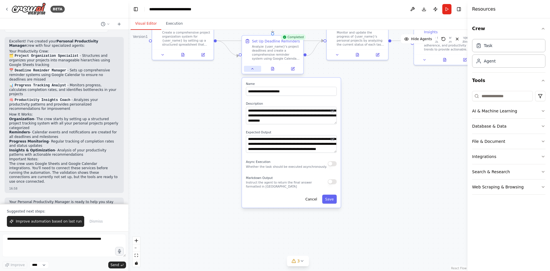
click at [257, 71] on button at bounding box center [252, 69] width 17 height 6
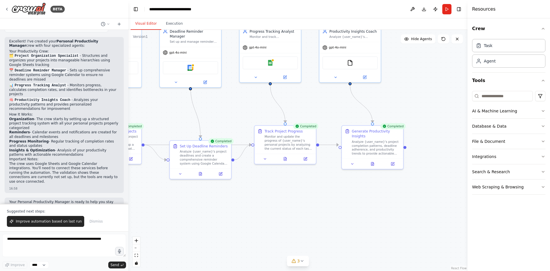
drag, startPoint x: 370, startPoint y: 129, endPoint x: 321, endPoint y: 207, distance: 91.5
click at [296, 232] on div ".deletable-edge-delete-btn { width: 20px; height: 20px; border: 0px solid #ffff…" at bounding box center [297, 150] width 339 height 241
click at [400, 125] on div "Completed" at bounding box center [391, 125] width 25 height 6
drag, startPoint x: 411, startPoint y: 129, endPoint x: 411, endPoint y: 132, distance: 3.2
click at [412, 130] on div ".deletable-edge-delete-btn { width: 20px; height: 20px; border: 0px solid #ffff…" at bounding box center [297, 150] width 339 height 241
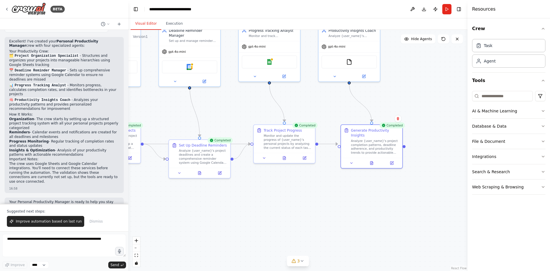
click at [405, 146] on div ".deletable-edge-delete-btn { width: 20px; height: 20px; border: 0px solid #ffff…" at bounding box center [297, 150] width 339 height 241
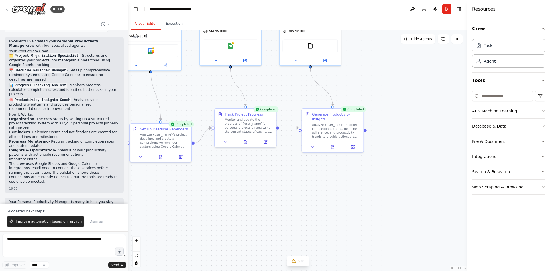
drag, startPoint x: 406, startPoint y: 145, endPoint x: 346, endPoint y: 132, distance: 61.0
click at [346, 132] on div ".deletable-edge-delete-btn { width: 20px; height: 20px; border: 0px solid #ffff…" at bounding box center [297, 150] width 339 height 241
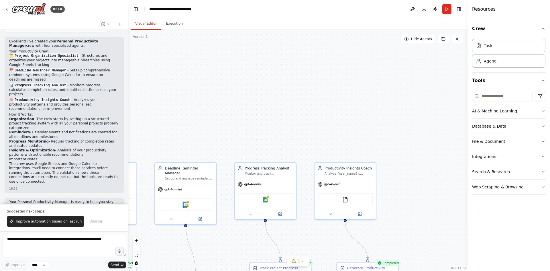
drag, startPoint x: 389, startPoint y: 152, endPoint x: 470, endPoint y: 191, distance: 90.5
click at [472, 194] on div "BETA Create a crew that helps organize your personal projects, sets reminders f…" at bounding box center [275, 135] width 550 height 271
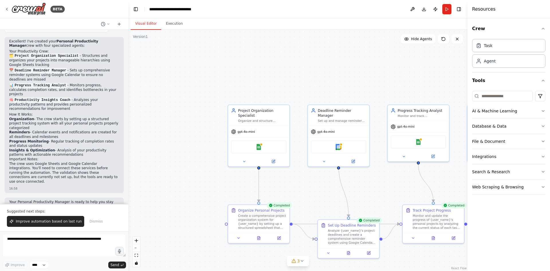
drag, startPoint x: 319, startPoint y: 93, endPoint x: 346, endPoint y: 108, distance: 31.3
click at [352, 107] on div ".deletable-edge-delete-btn { width: 20px; height: 20px; border: 0px solid #ffff…" at bounding box center [297, 150] width 339 height 241
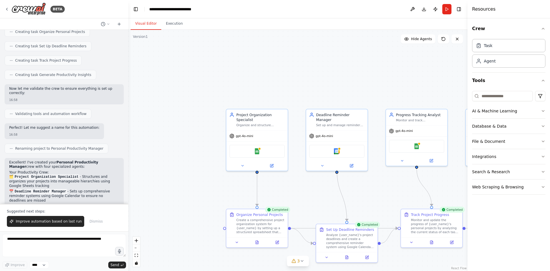
scroll to position [413, 0]
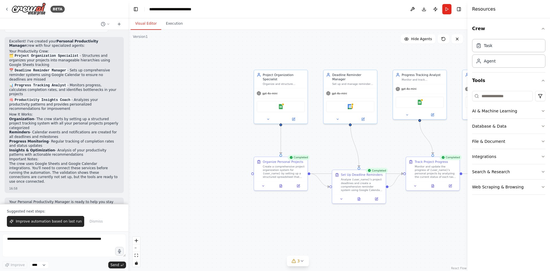
drag, startPoint x: 235, startPoint y: 182, endPoint x: 242, endPoint y: 132, distance: 50.3
click at [242, 132] on div ".deletable-edge-delete-btn { width: 20px; height: 20px; border: 0px solid #ffff…" at bounding box center [297, 150] width 339 height 241
click at [90, 240] on textarea at bounding box center [64, 245] width 124 height 23
click at [104, 211] on p "Suggested next steps:" at bounding box center [64, 211] width 115 height 5
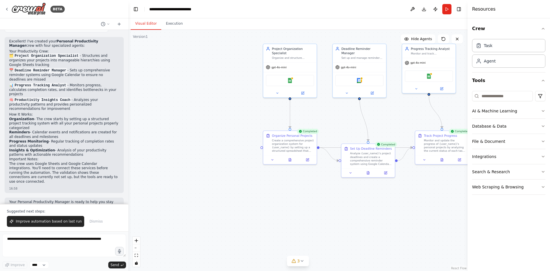
drag, startPoint x: 132, startPoint y: 159, endPoint x: 125, endPoint y: 167, distance: 11.2
click at [139, 158] on div ".deletable-edge-delete-btn { width: 20px; height: 20px; border: 0px solid #ffff…" at bounding box center [297, 150] width 339 height 241
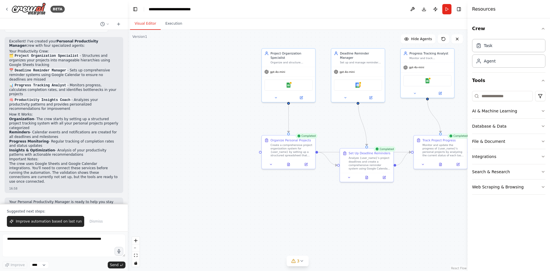
click at [128, 165] on div "BETA Create a crew that helps organize your personal projects, sets reminders f…" at bounding box center [275, 135] width 550 height 271
click at [433, 10] on button "Publish" at bounding box center [435, 9] width 9 height 10
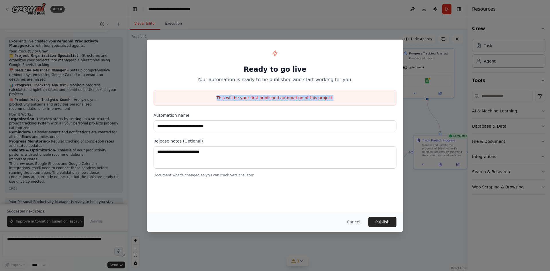
drag, startPoint x: 223, startPoint y: 98, endPoint x: 330, endPoint y: 86, distance: 107.7
click at [330, 86] on div "**********" at bounding box center [275, 112] width 257 height 145
click at [349, 222] on button "Cancel" at bounding box center [354, 222] width 23 height 10
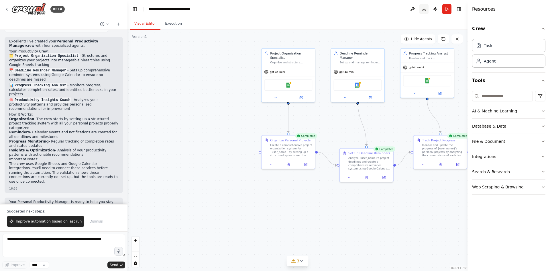
click at [423, 9] on button "Download" at bounding box center [424, 9] width 9 height 10
click at [362, 26] on div "Visual Editor Execution" at bounding box center [298, 23] width 340 height 11
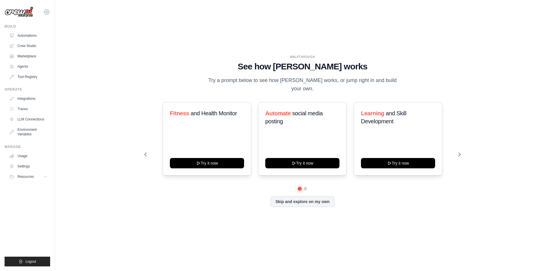
click at [47, 9] on icon at bounding box center [46, 11] width 5 height 5
click at [124, 48] on div "WALKTHROUGH See how CrewAI works Try a prompt below to see how CrewAI works, or…" at bounding box center [302, 135] width 477 height 259
